Goal: Transaction & Acquisition: Register for event/course

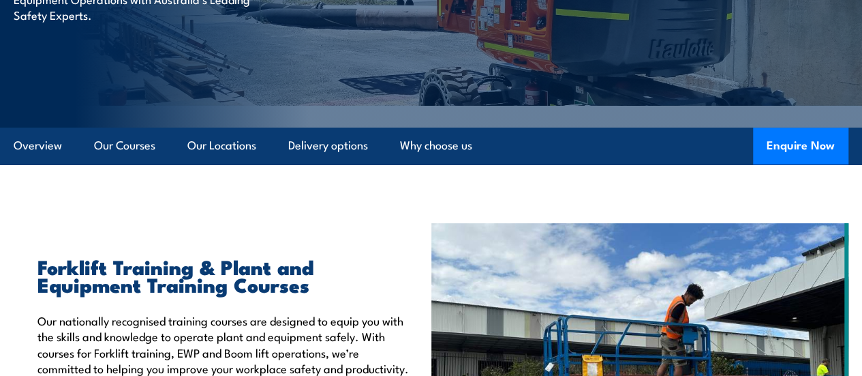
scroll to position [213, 0]
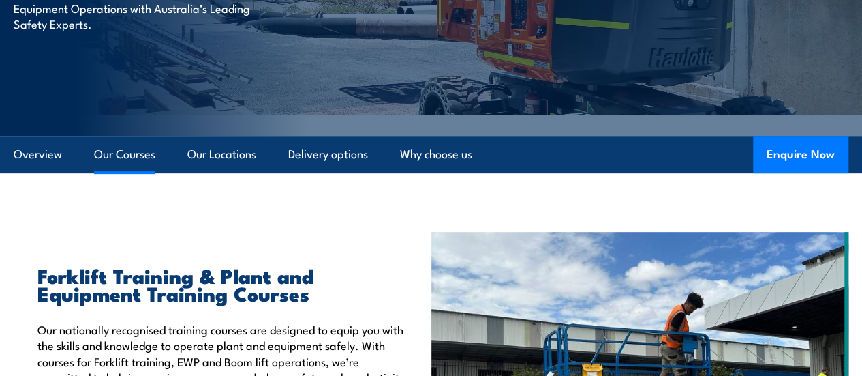
click at [113, 172] on link "Our Courses" at bounding box center [124, 154] width 61 height 36
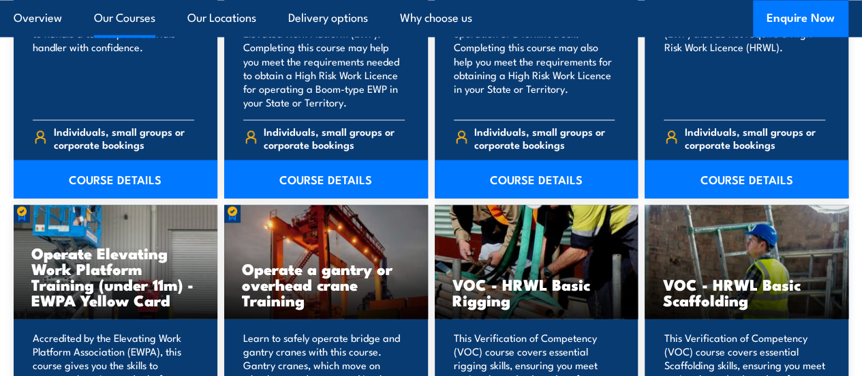
scroll to position [1241, 0]
click at [543, 198] on link "COURSE DETAILS" at bounding box center [537, 178] width 204 height 38
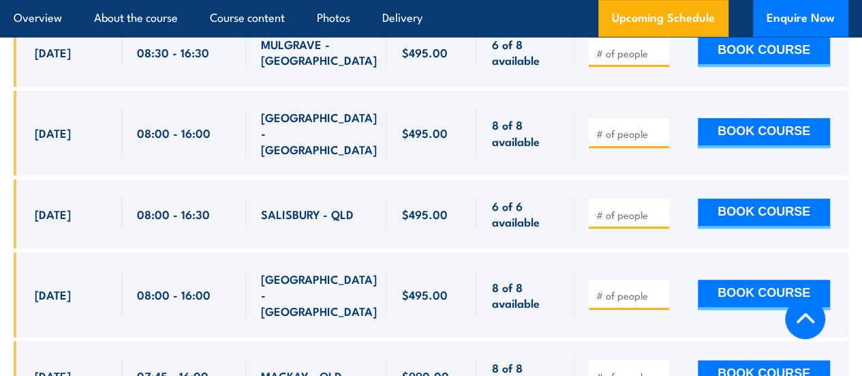
scroll to position [2832, 0]
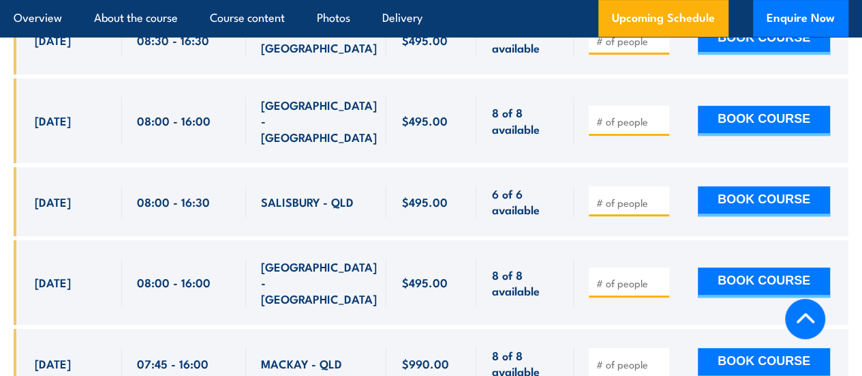
click at [347, 194] on span "SALISBURY - QLD" at bounding box center [307, 202] width 93 height 16
drag, startPoint x: 262, startPoint y: 166, endPoint x: 357, endPoint y: 179, distance: 95.5
click at [357, 185] on div "SALISBURY - QLD" at bounding box center [316, 201] width 111 height 32
copy span "SALISBURY - QLD"
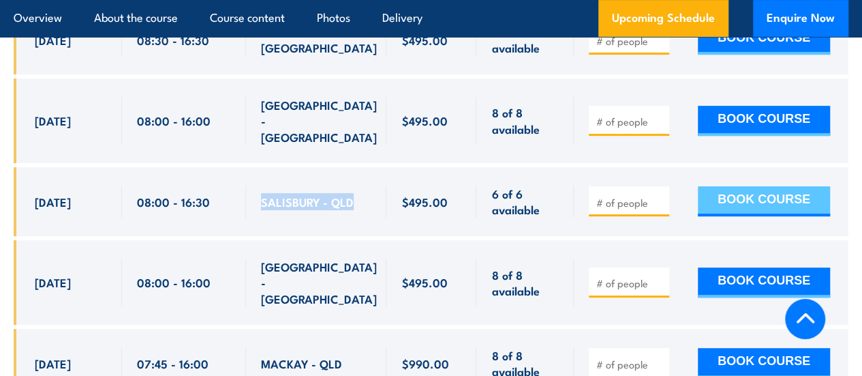
click at [763, 186] on button "BOOK COURSE" at bounding box center [764, 201] width 132 height 30
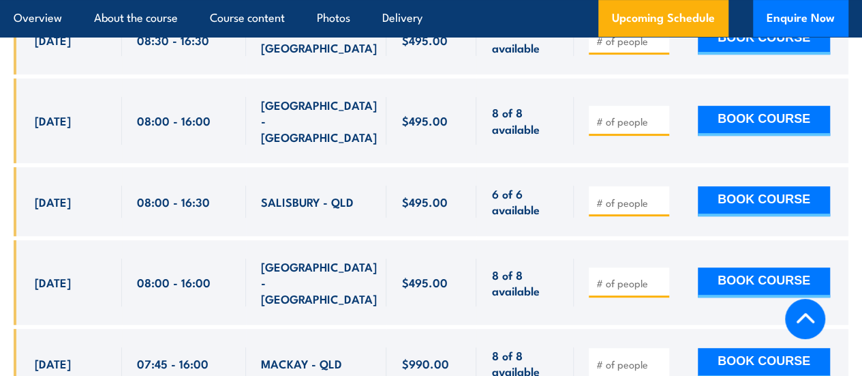
type input "2"
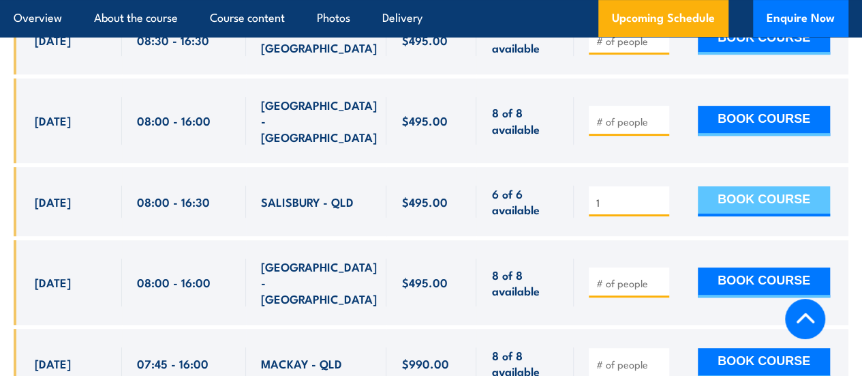
type input "1"
click at [714, 186] on button "BOOK COURSE" at bounding box center [764, 201] width 132 height 30
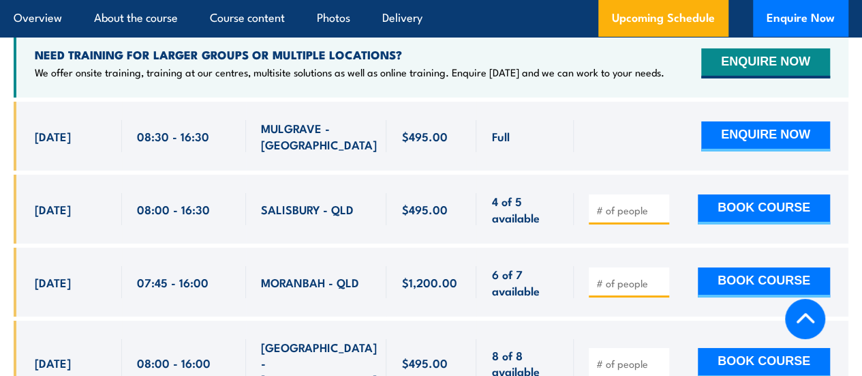
scroll to position [2598, 0]
